Goal: Use online tool/utility

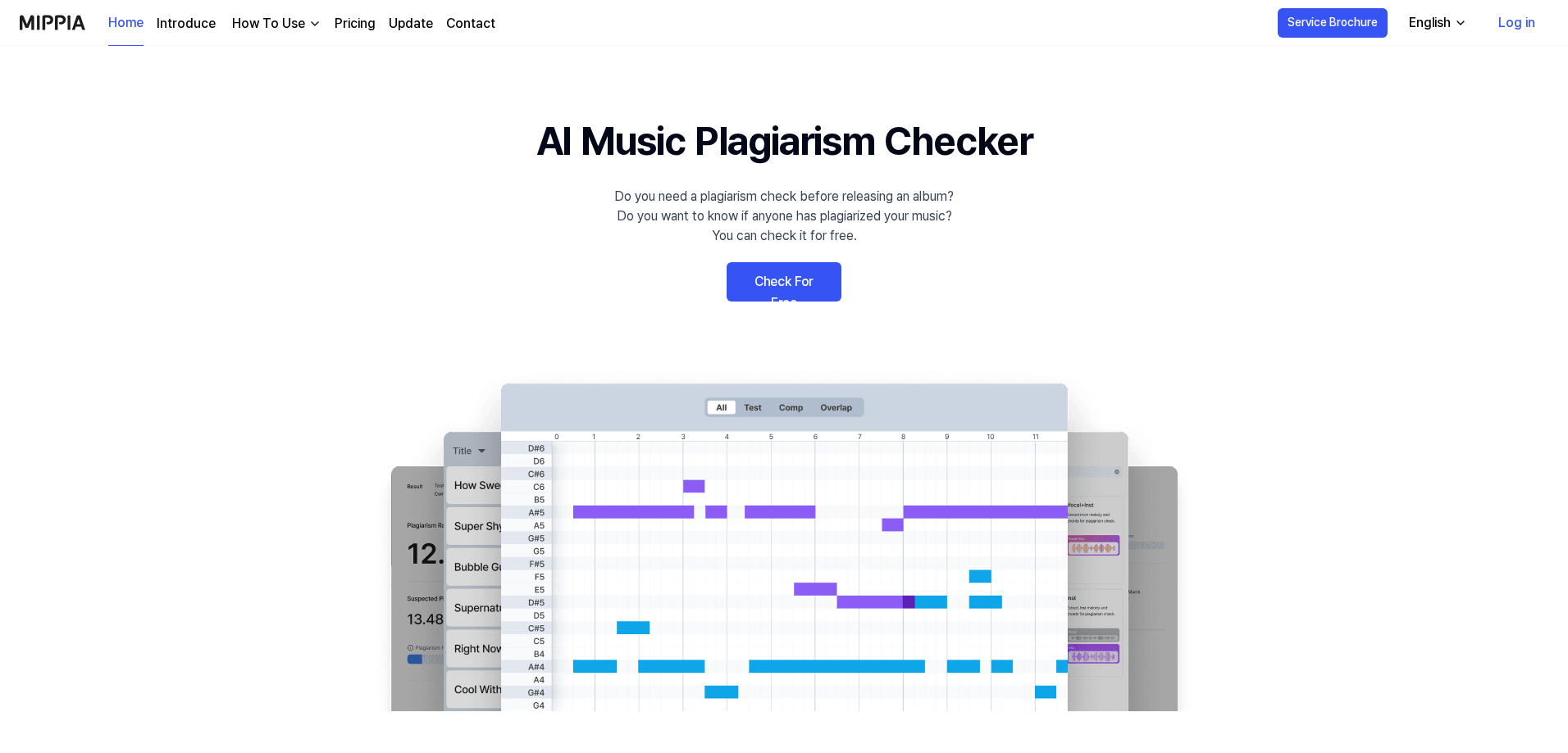
click at [778, 277] on link "Check For Free" at bounding box center [784, 281] width 115 height 39
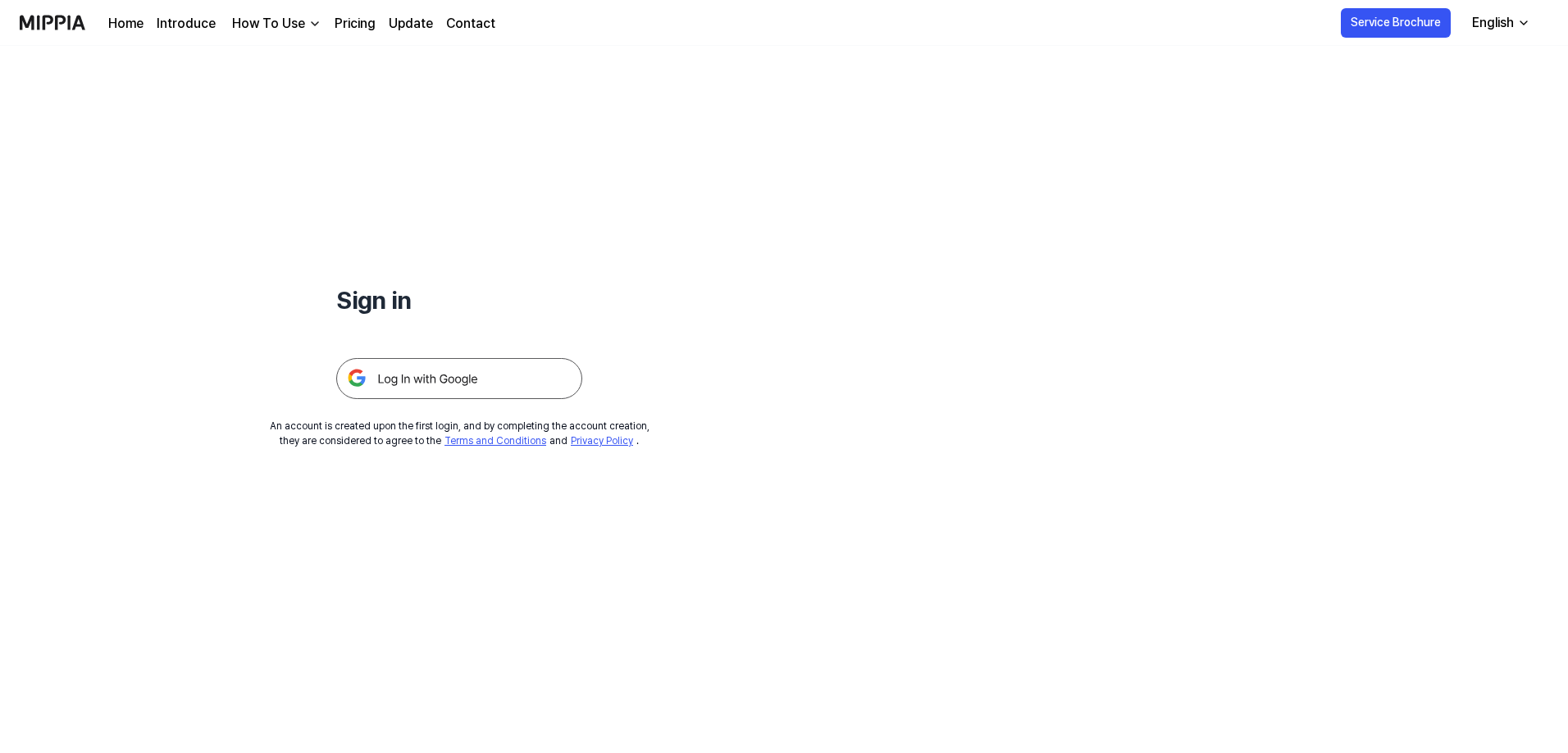
click at [429, 374] on img at bounding box center [459, 378] width 246 height 41
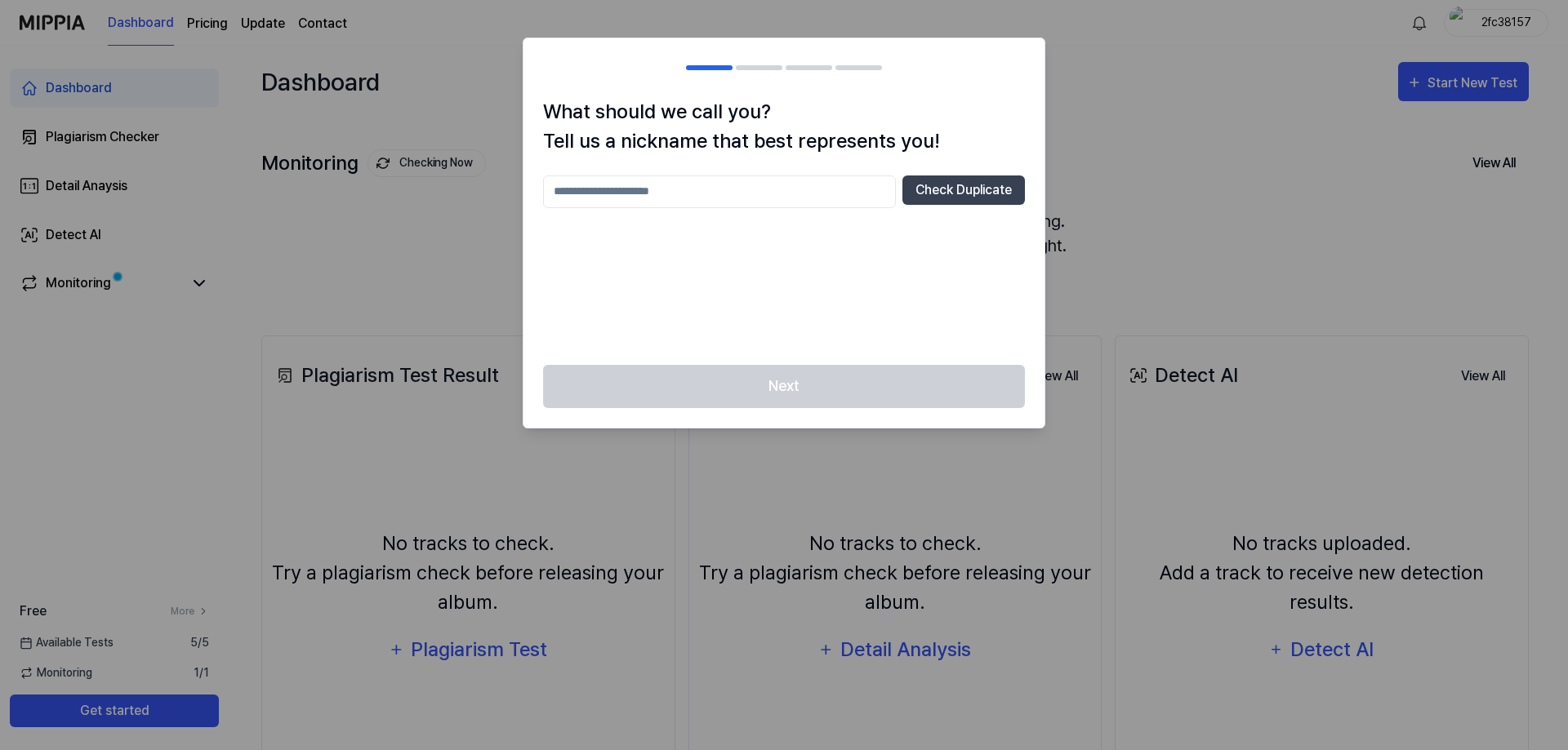
click at [629, 187] on input "text" at bounding box center [719, 192] width 353 height 33
type input "*****"
click at [980, 192] on button "Check Duplicate" at bounding box center [963, 191] width 122 height 29
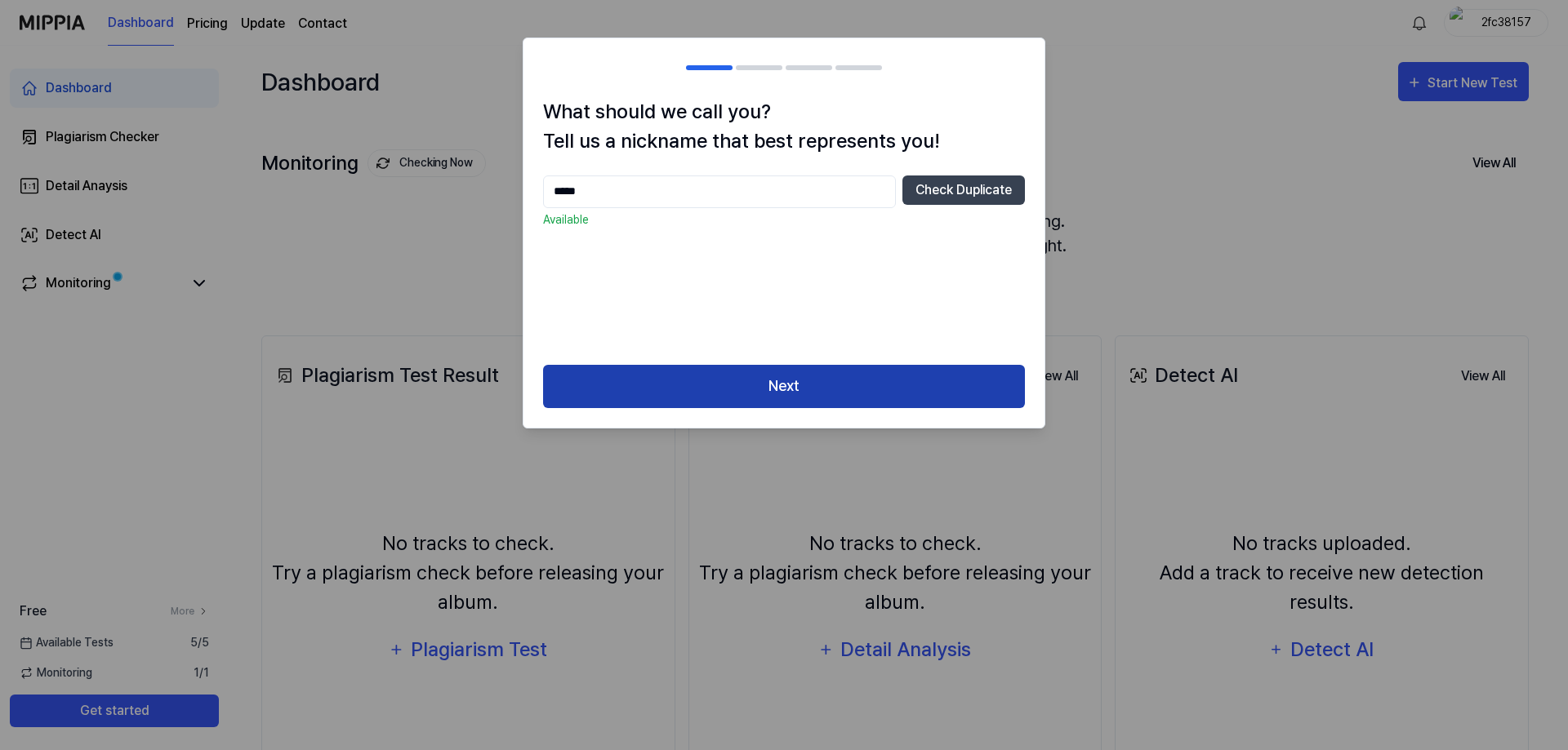
click at [793, 386] on button "Next" at bounding box center [784, 386] width 482 height 43
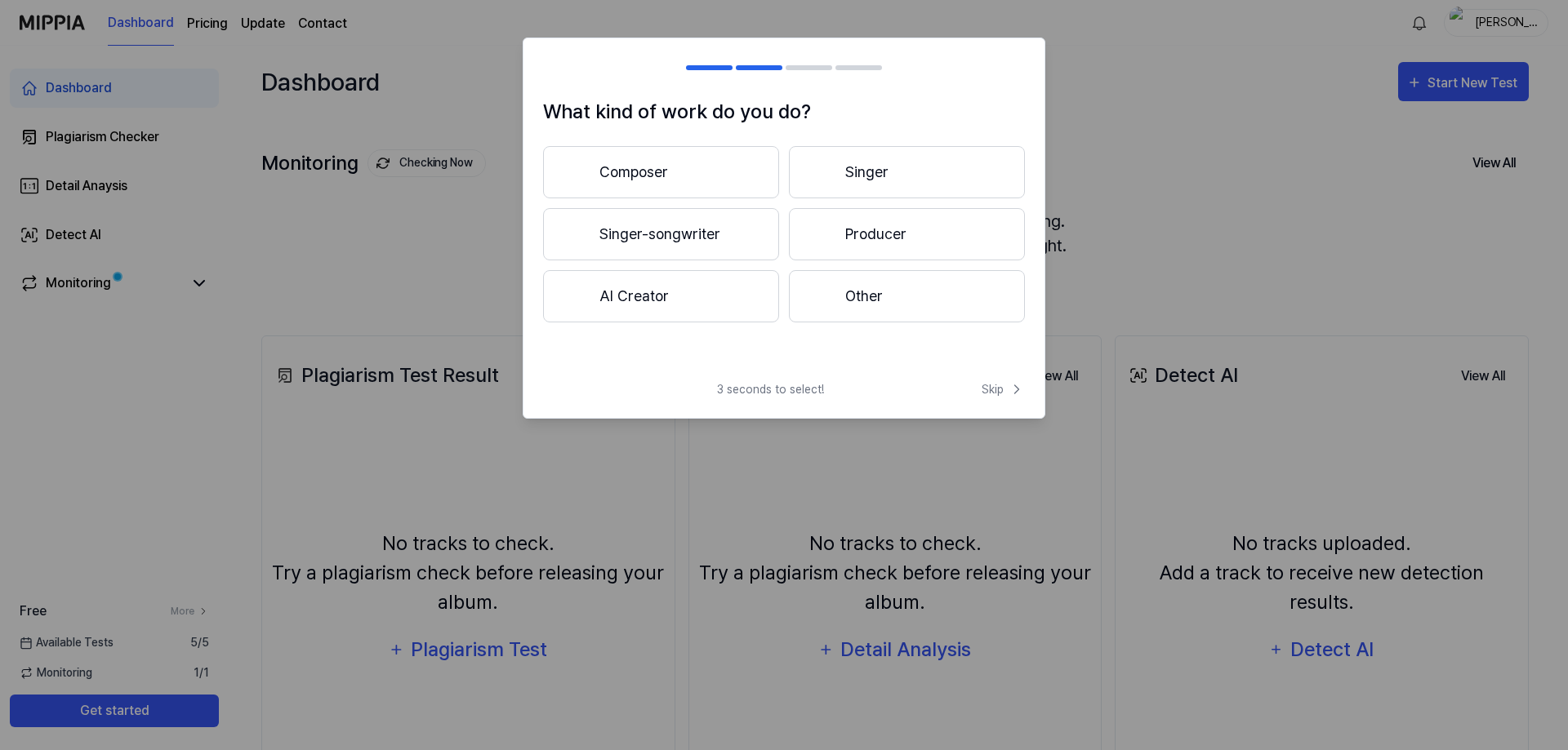
click at [656, 232] on button "Singer-songwriter" at bounding box center [662, 234] width 236 height 53
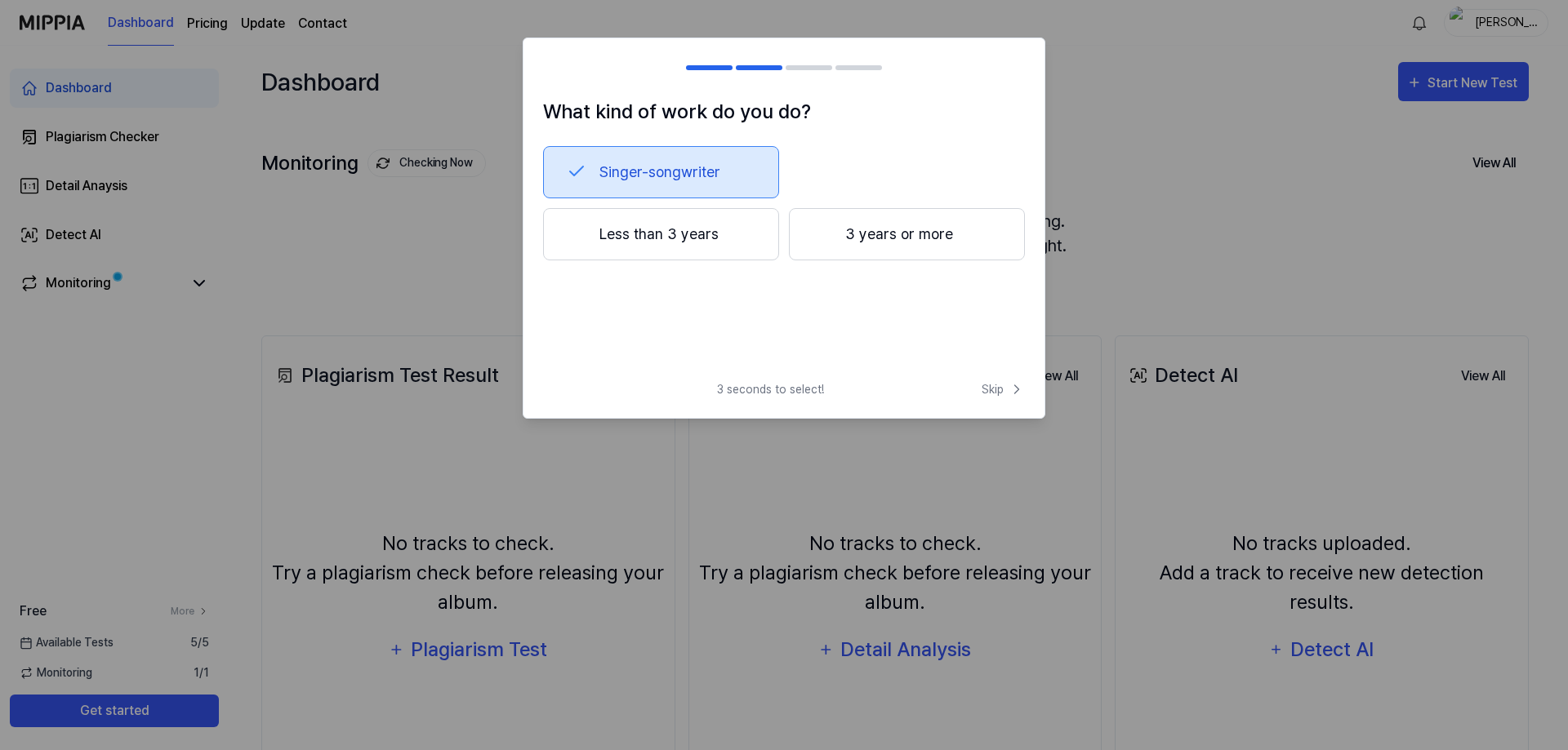
click at [655, 234] on button "Less than 3 years" at bounding box center [662, 234] width 236 height 53
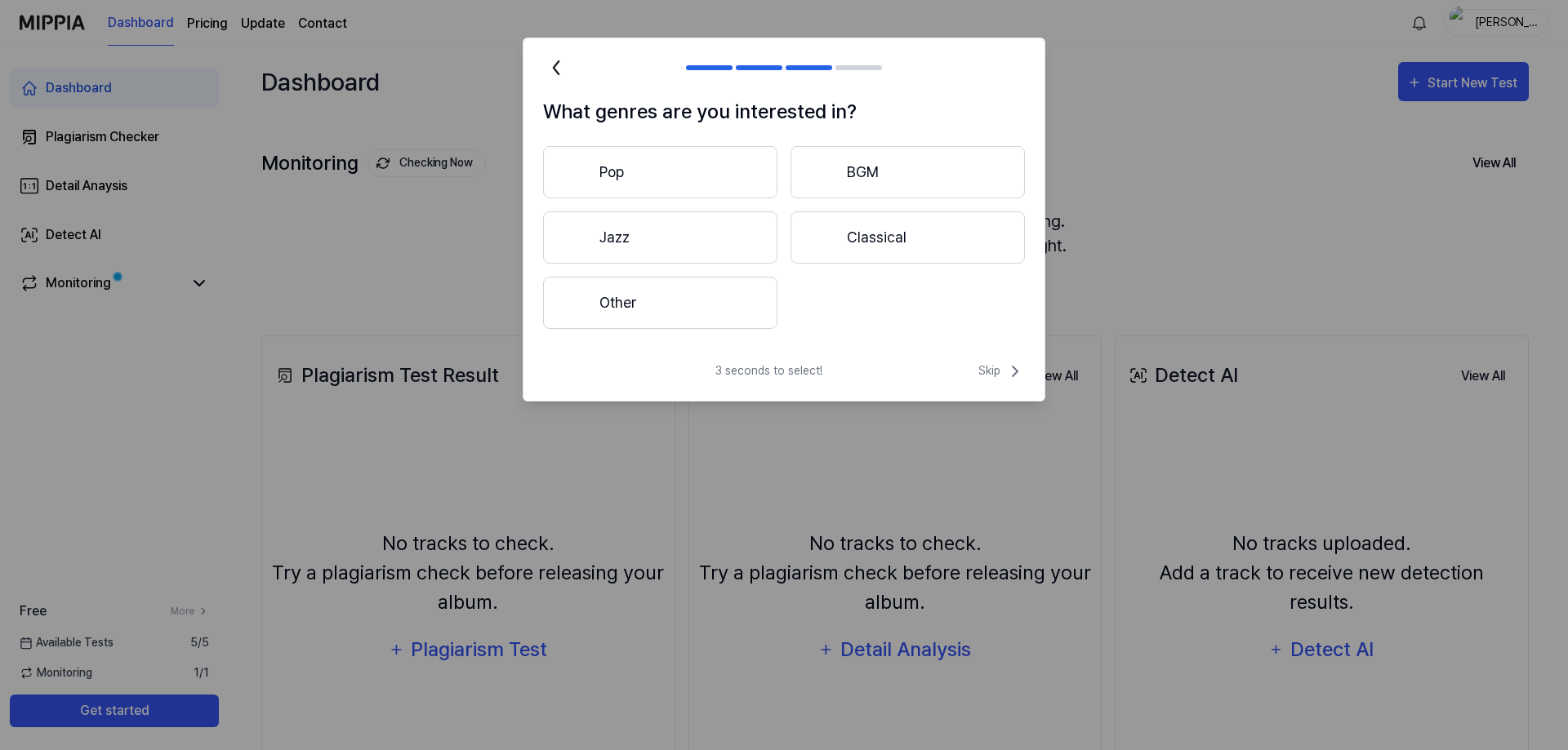
click at [647, 295] on button "Other" at bounding box center [661, 303] width 235 height 53
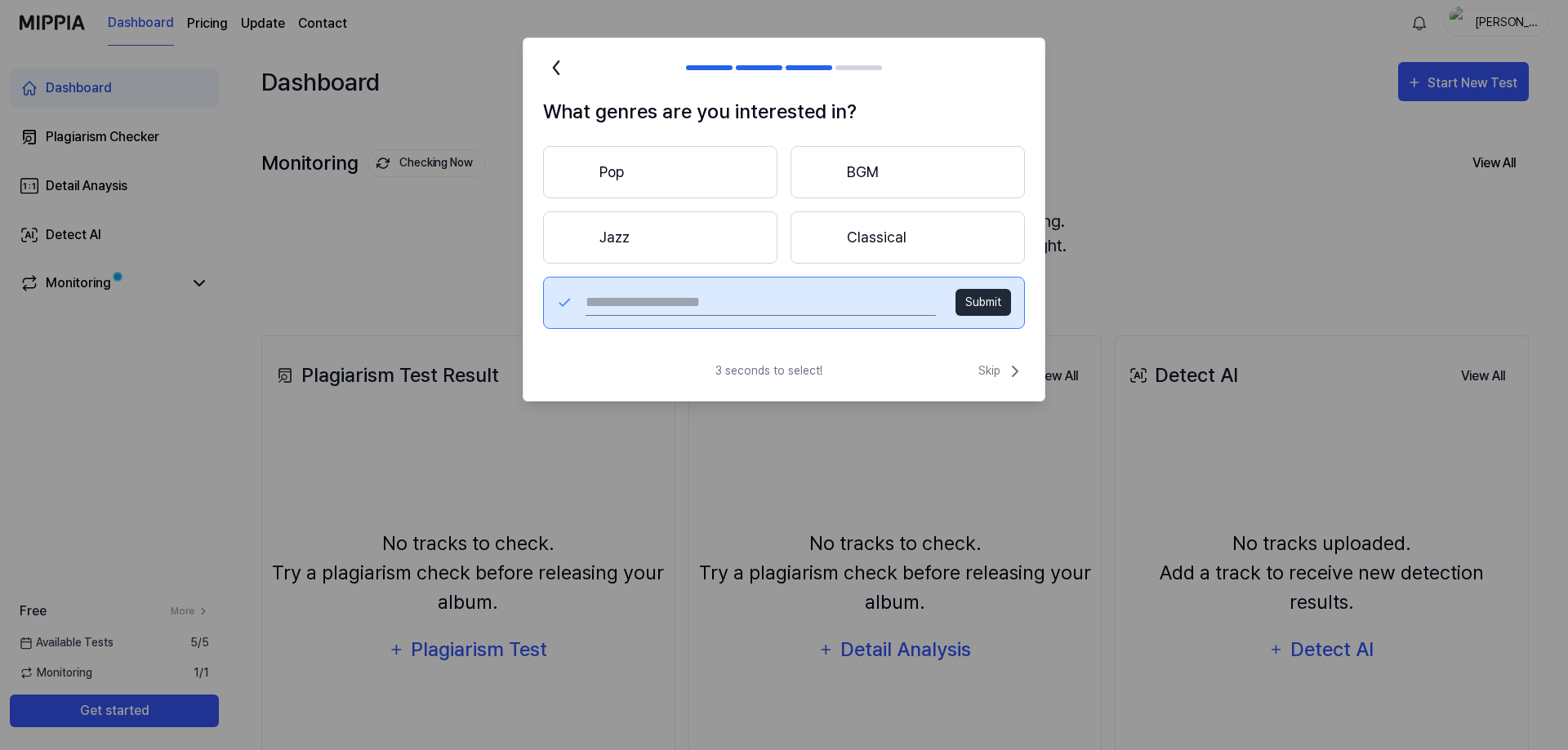
click at [613, 303] on input "text" at bounding box center [761, 303] width 350 height 26
type input "**********"
click at [990, 302] on button "Submit" at bounding box center [983, 302] width 55 height 27
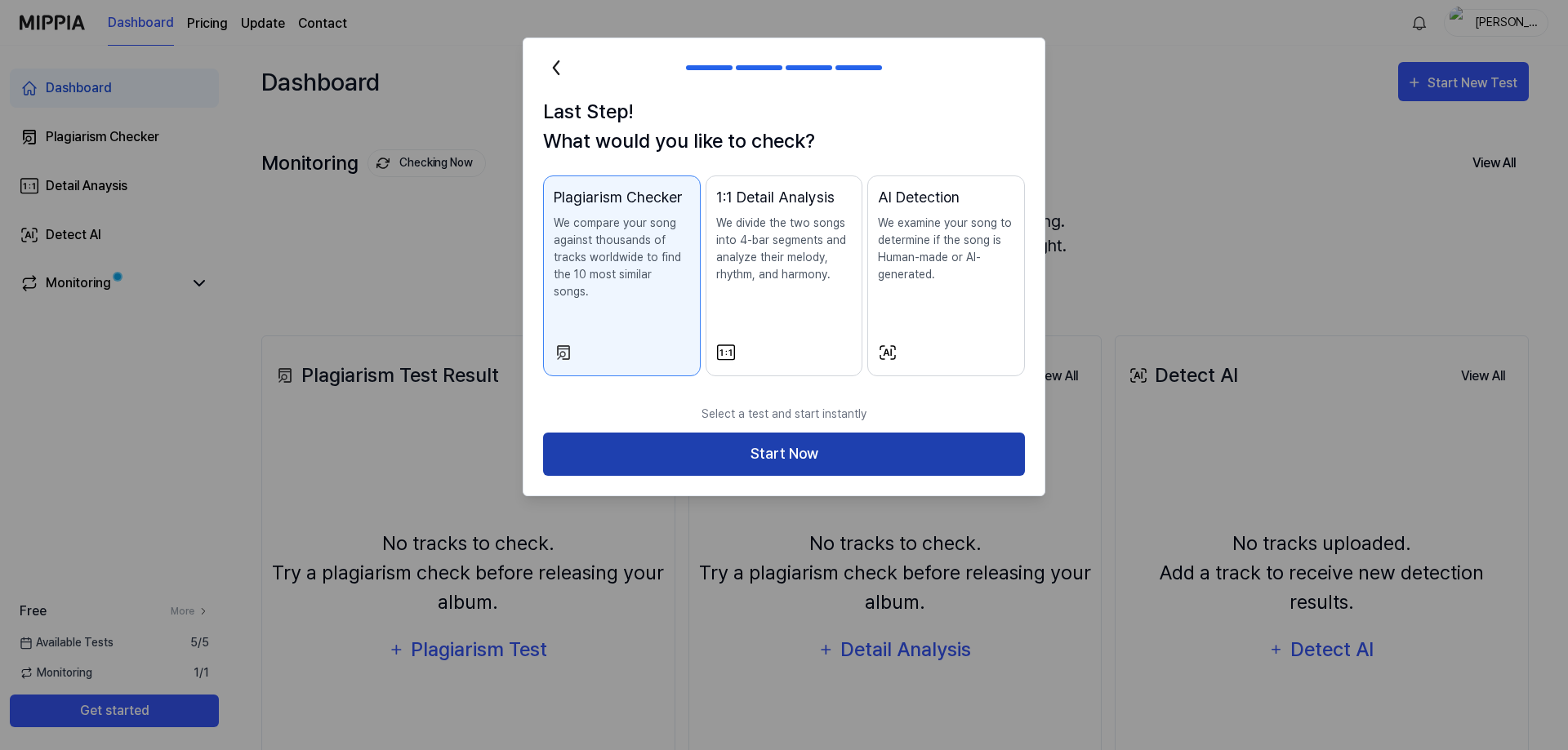
click at [780, 434] on button "Start Now" at bounding box center [784, 454] width 482 height 43
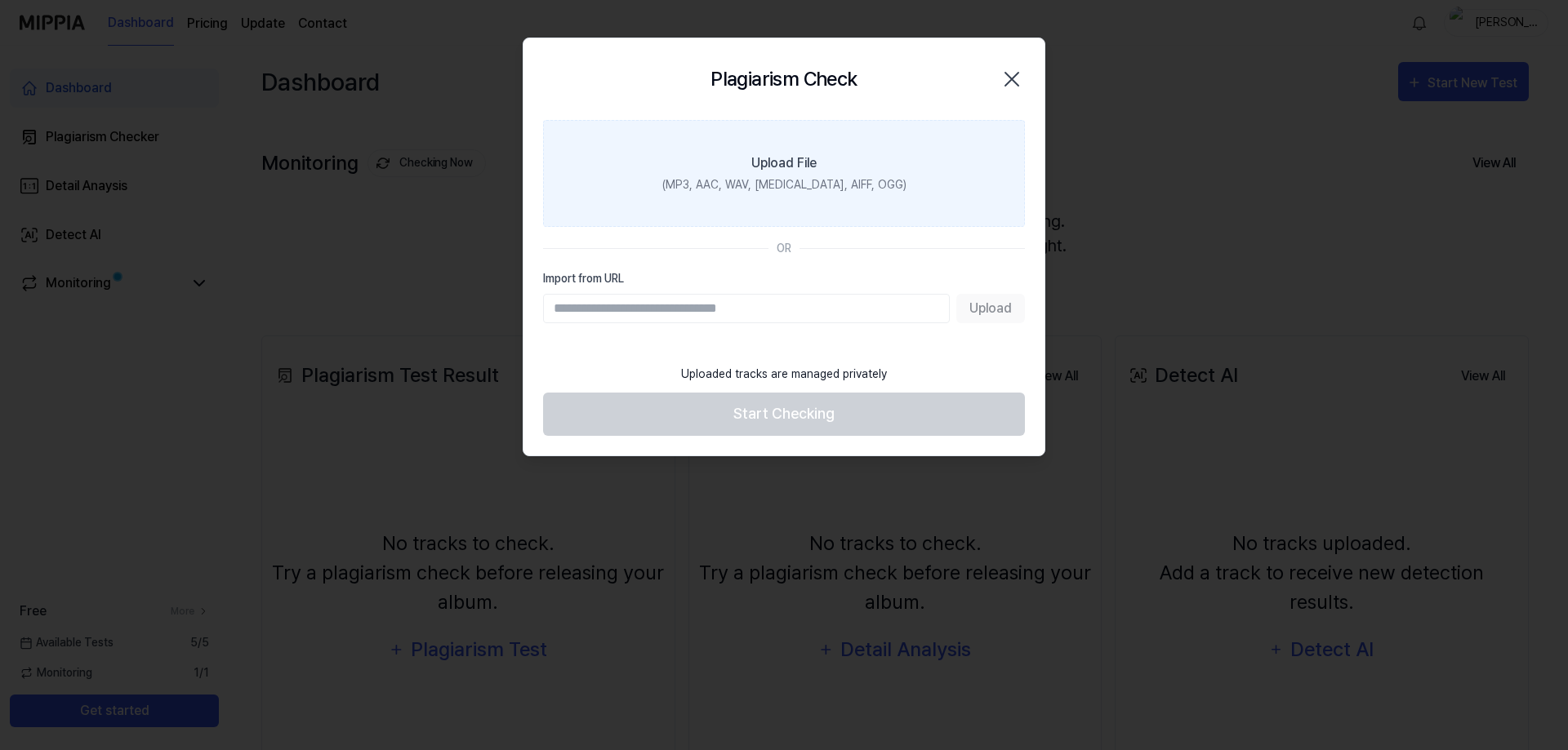
click at [787, 158] on div "Upload File" at bounding box center [784, 163] width 66 height 20
click at [0, 0] on input "Upload File (MP3, AAC, WAV, [MEDICAL_DATA], AIFF, OGG)" at bounding box center [0, 0] width 0 height 0
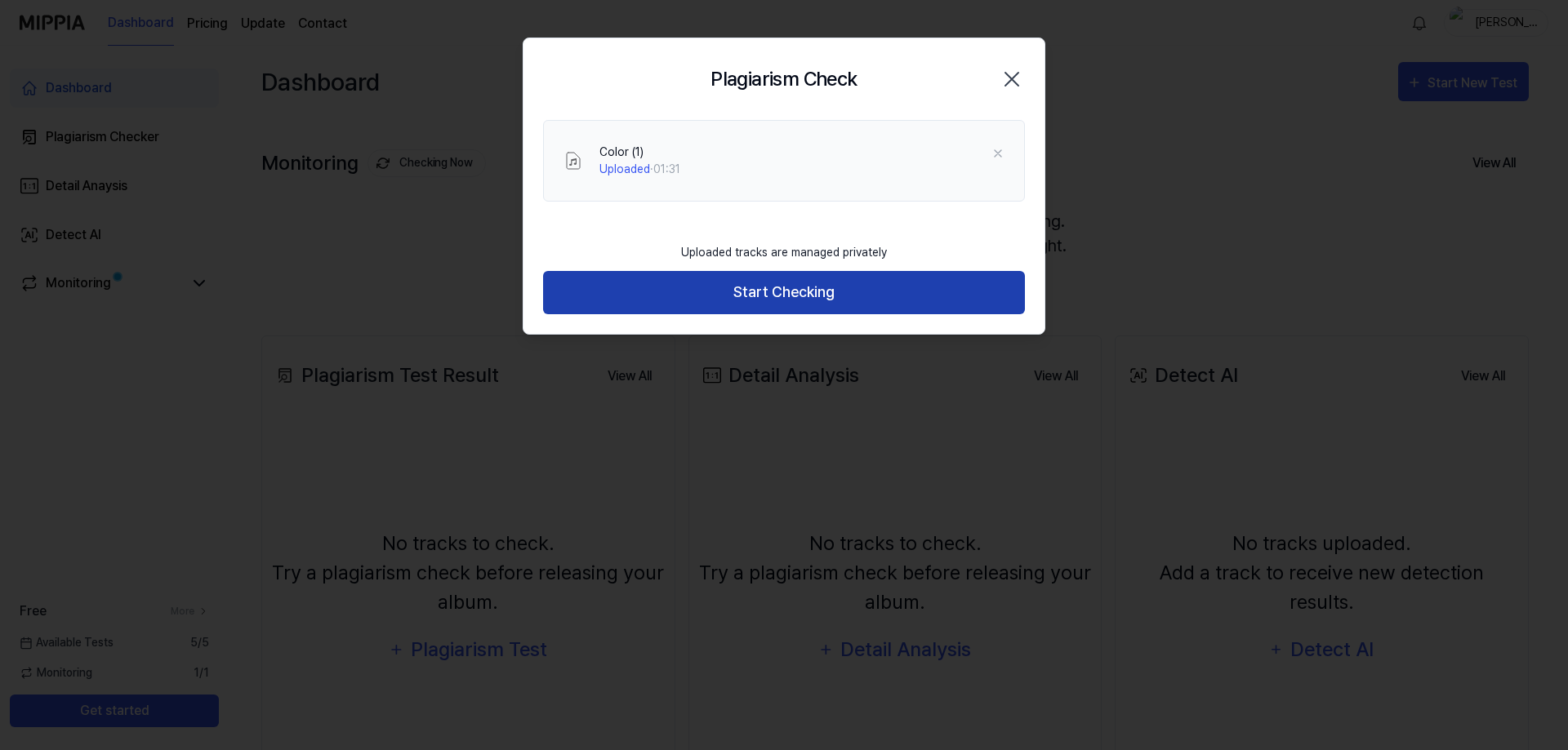
click at [773, 289] on button "Start Checking" at bounding box center [784, 292] width 482 height 43
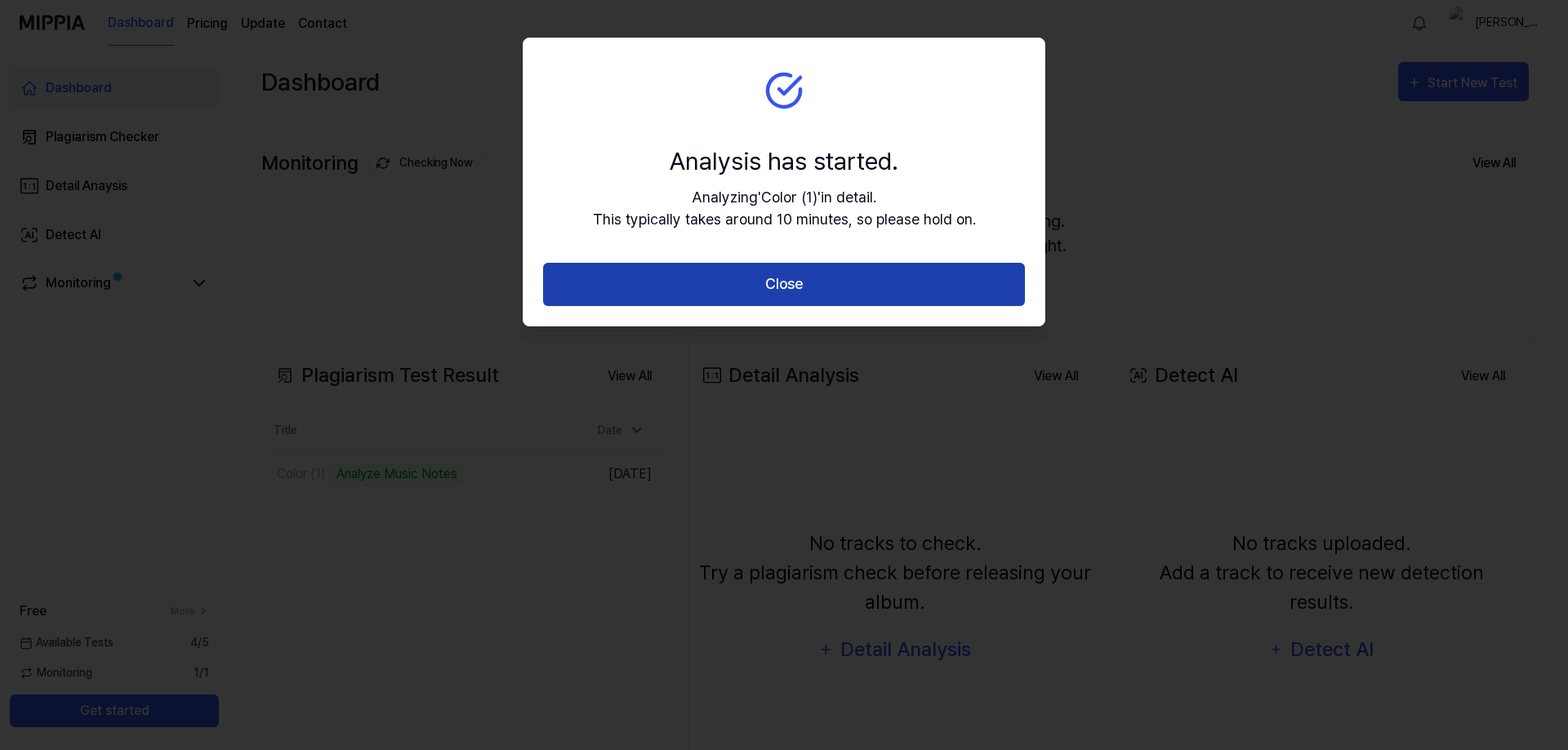
click at [788, 284] on button "Close" at bounding box center [784, 284] width 482 height 43
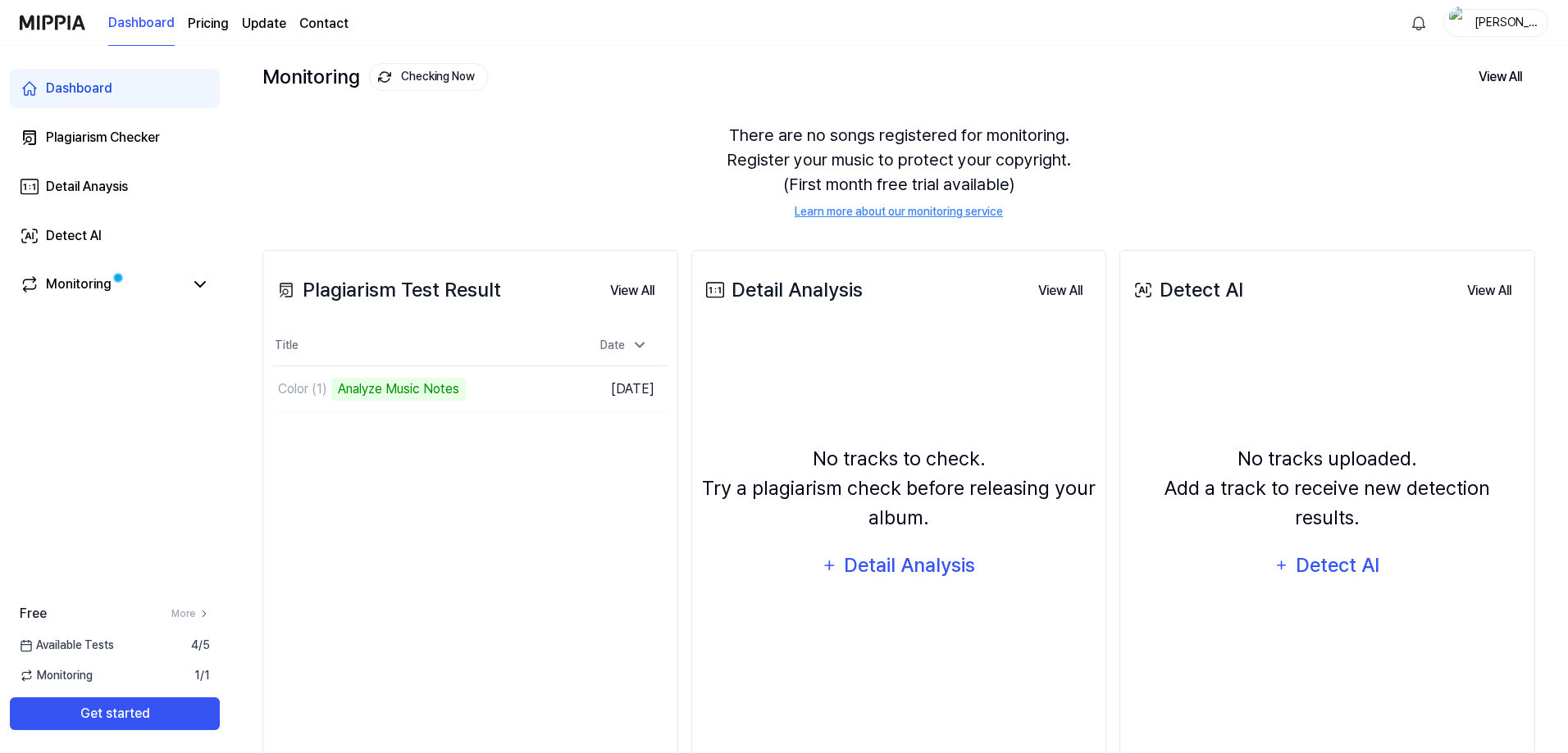
scroll to position [89, 0]
click at [634, 286] on button "View All" at bounding box center [631, 288] width 70 height 33
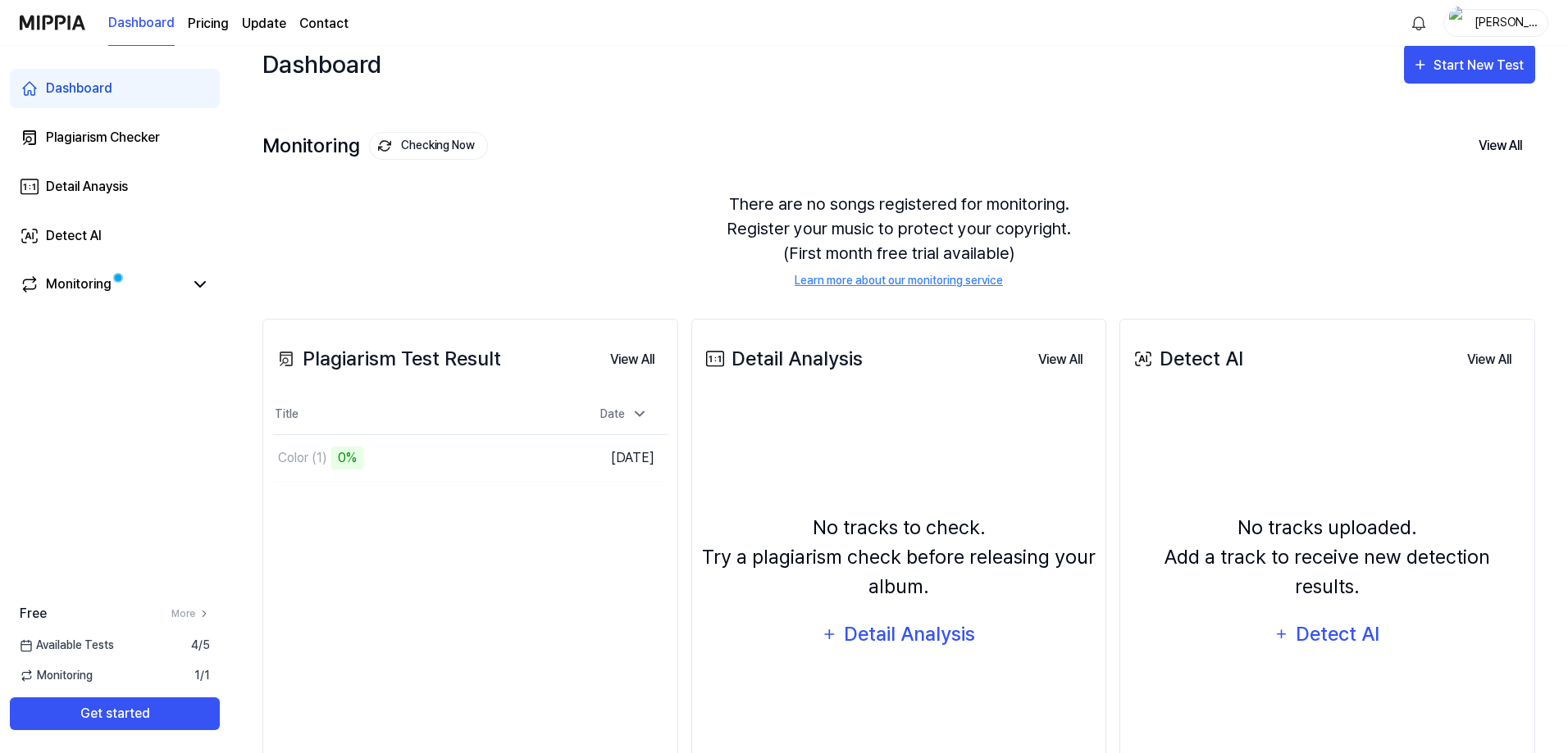
scroll to position [0, 0]
